Goal: Obtain resource: Obtain resource

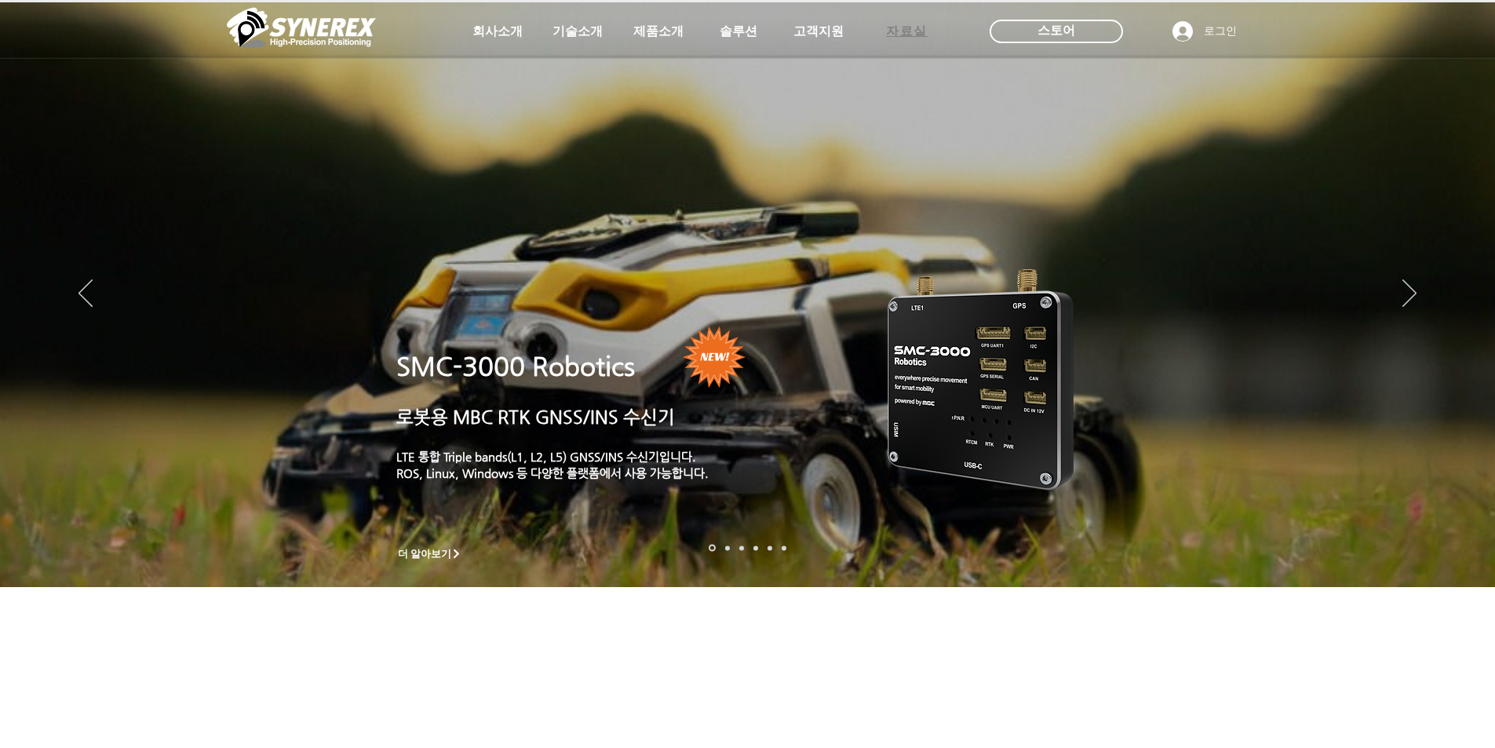
click at [916, 28] on span "자료실" at bounding box center [907, 32] width 42 height 16
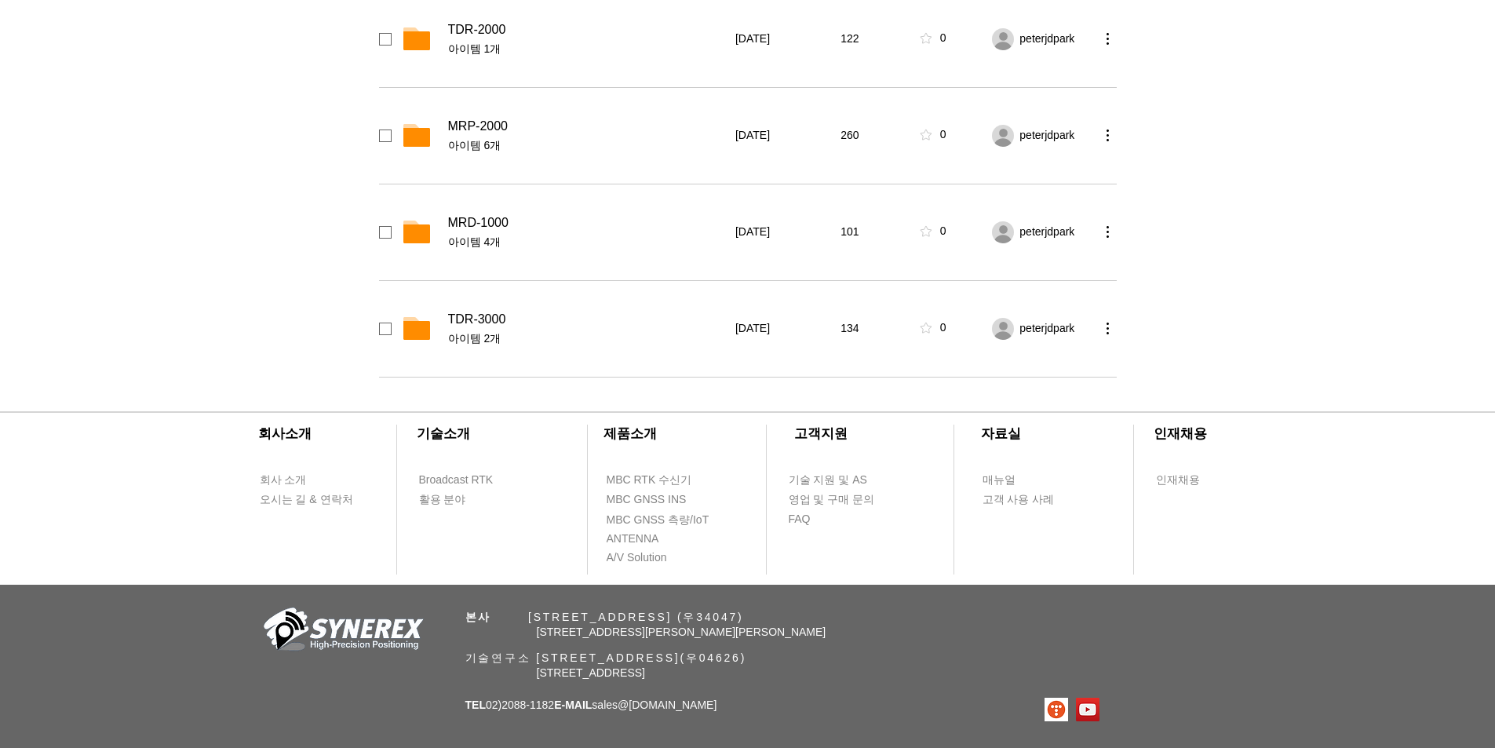
scroll to position [628, 0]
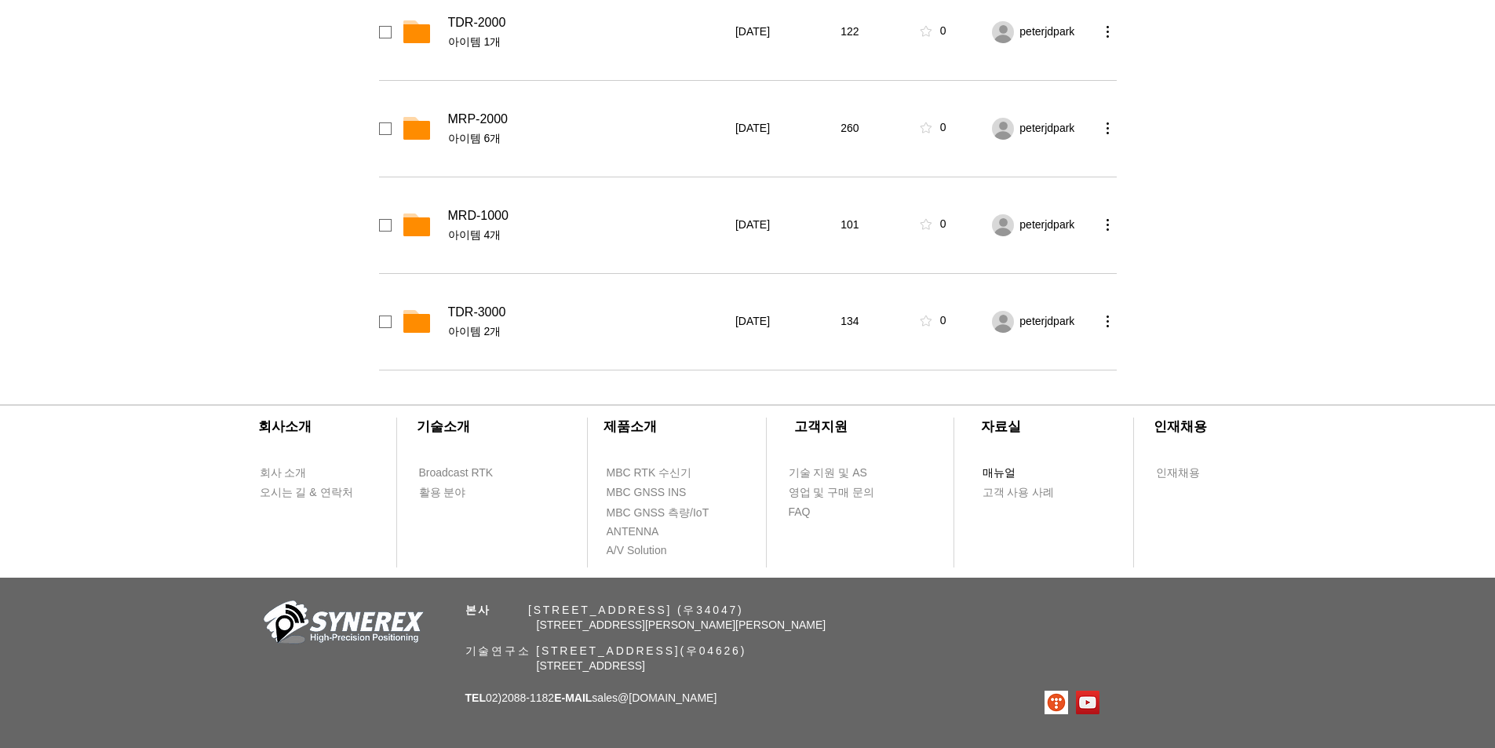
click at [1002, 476] on span "매뉴얼" at bounding box center [999, 473] width 33 height 16
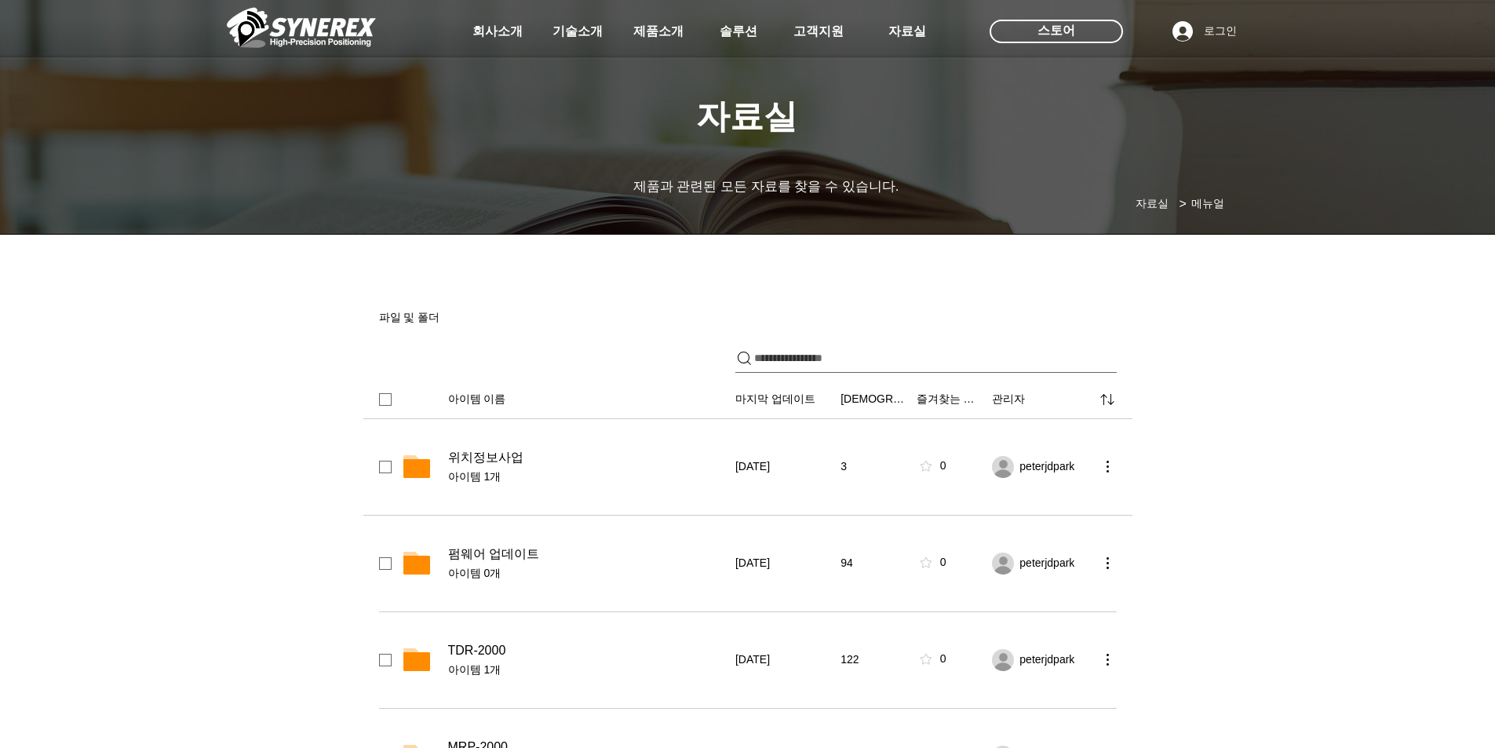
click at [490, 453] on span "위치정보사업" at bounding box center [485, 458] width 75 height 16
